Goal: Find specific page/section: Find specific page/section

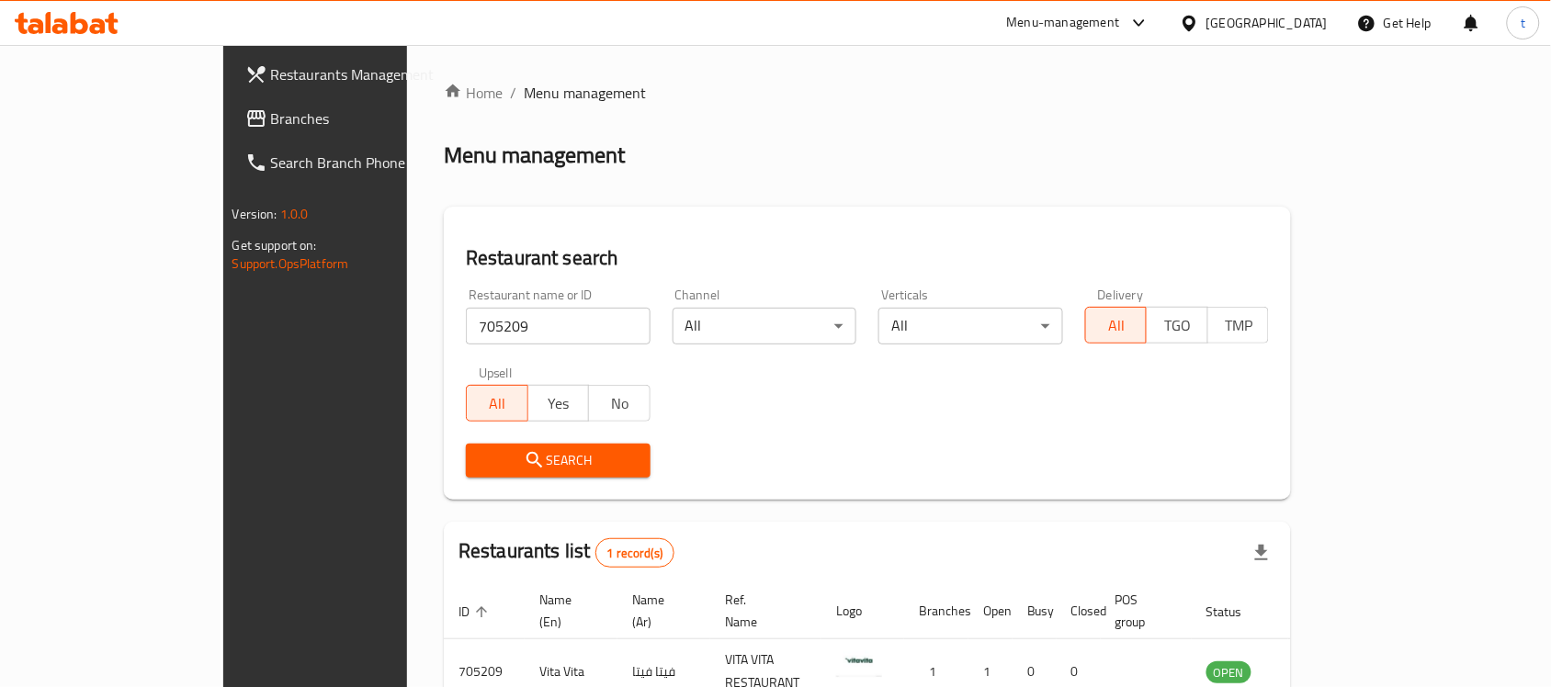
click at [271, 120] on span "Branches" at bounding box center [369, 119] width 197 height 22
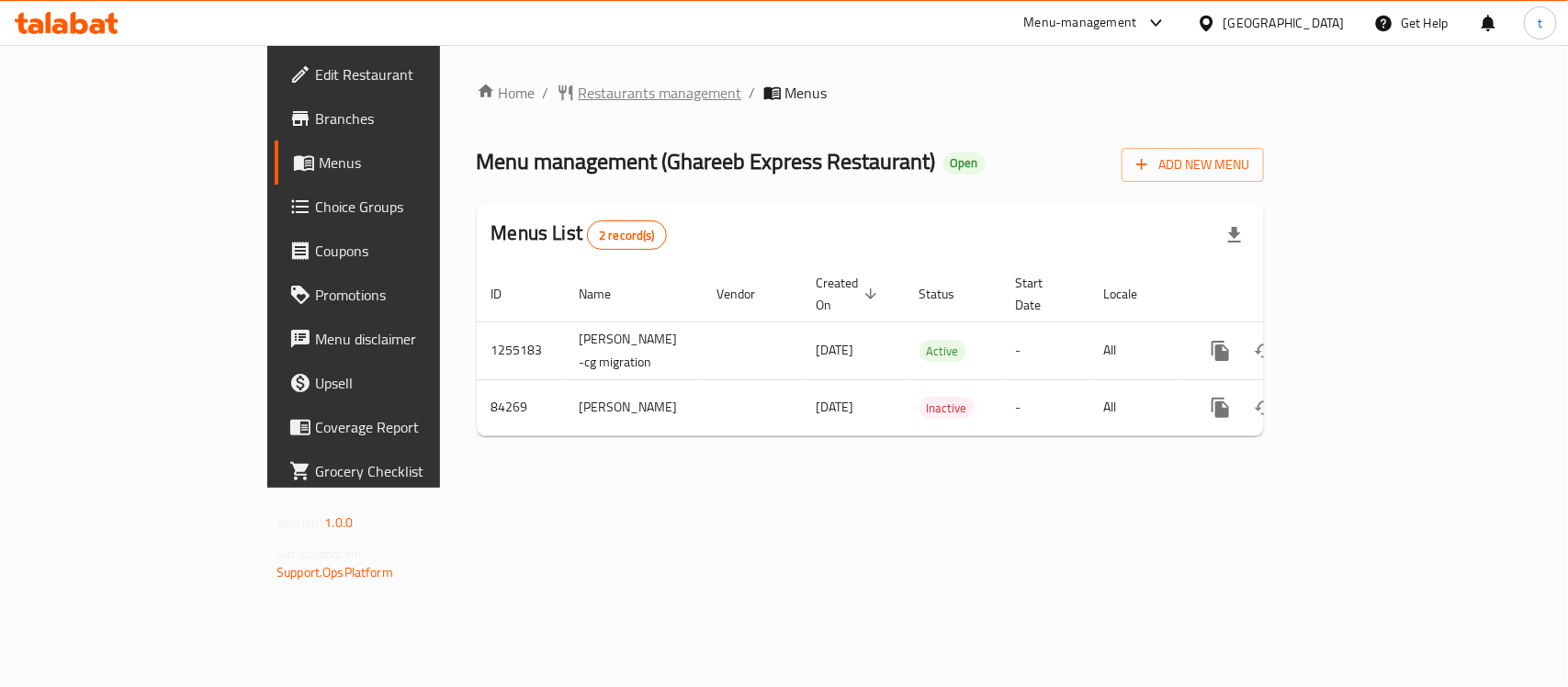
click at [579, 85] on span "Restaurants management" at bounding box center [661, 93] width 164 height 22
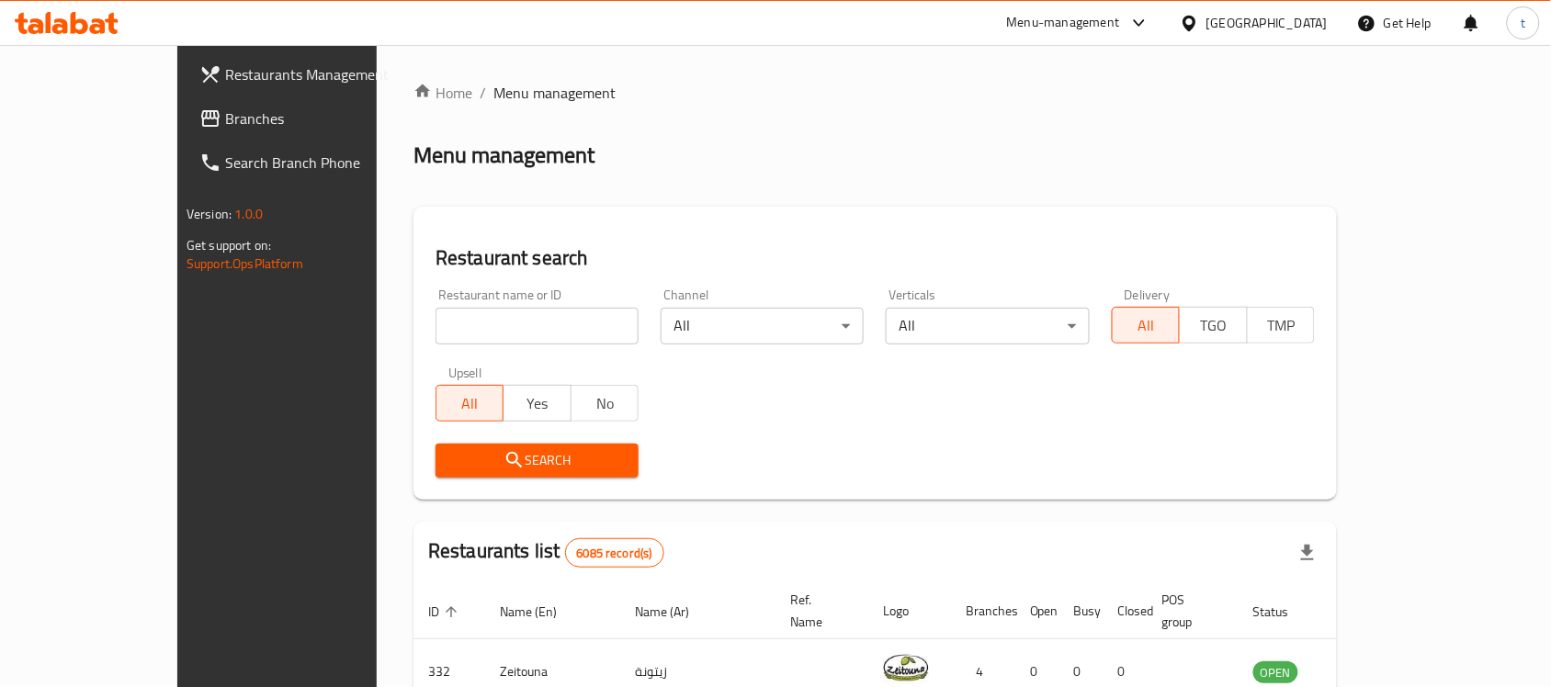
click at [425, 350] on div "Restaurant name or ID Restaurant name or ID" at bounding box center [537, 316] width 225 height 78
click at [436, 333] on input "search" at bounding box center [537, 326] width 203 height 37
paste input "600728"
type input "600728"
click at [506, 461] on icon "submit" at bounding box center [514, 460] width 16 height 16
